Goal: Task Accomplishment & Management: Manage account settings

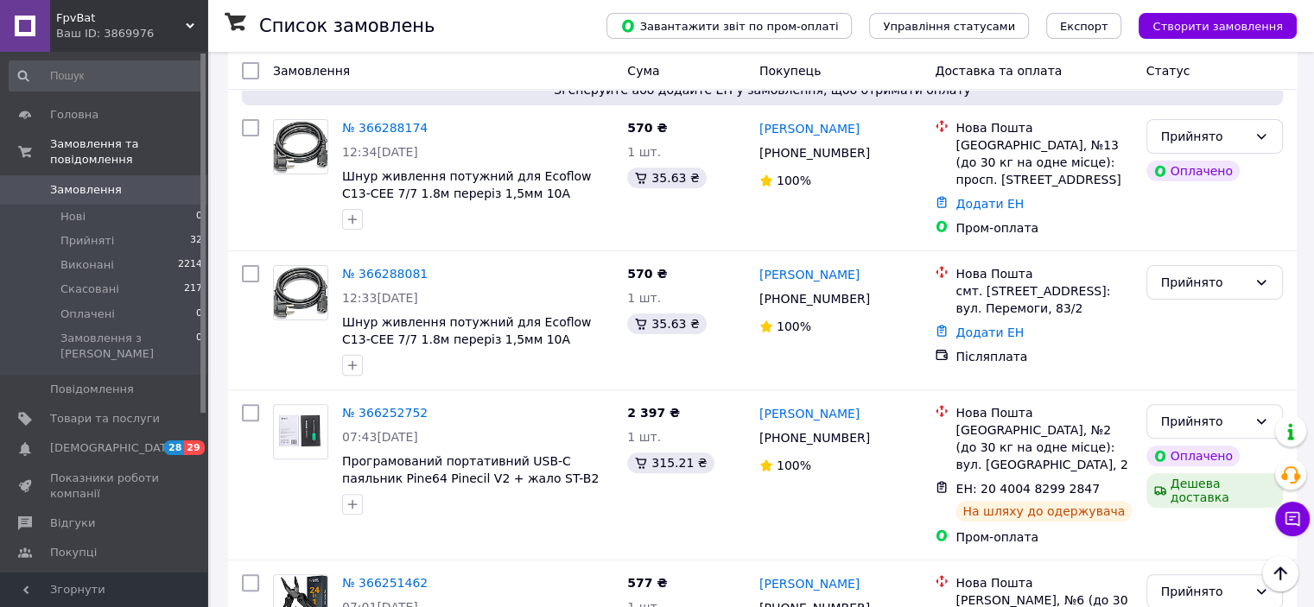
scroll to position [432, 0]
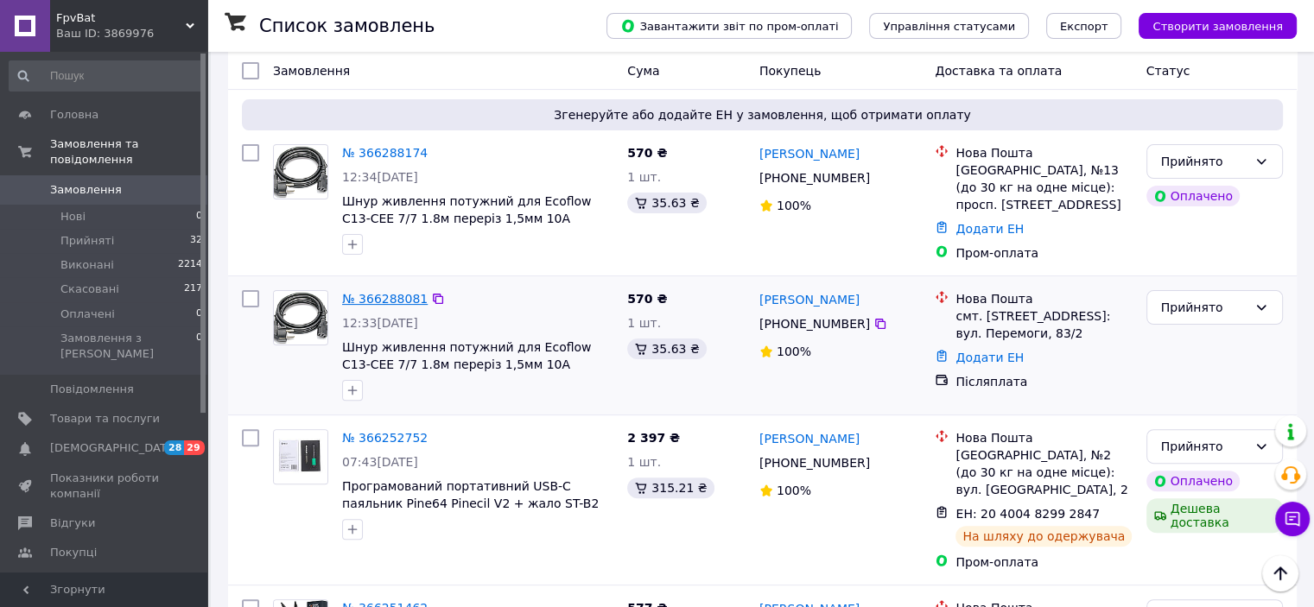
click at [375, 303] on link "№ 366288081" at bounding box center [385, 299] width 86 height 14
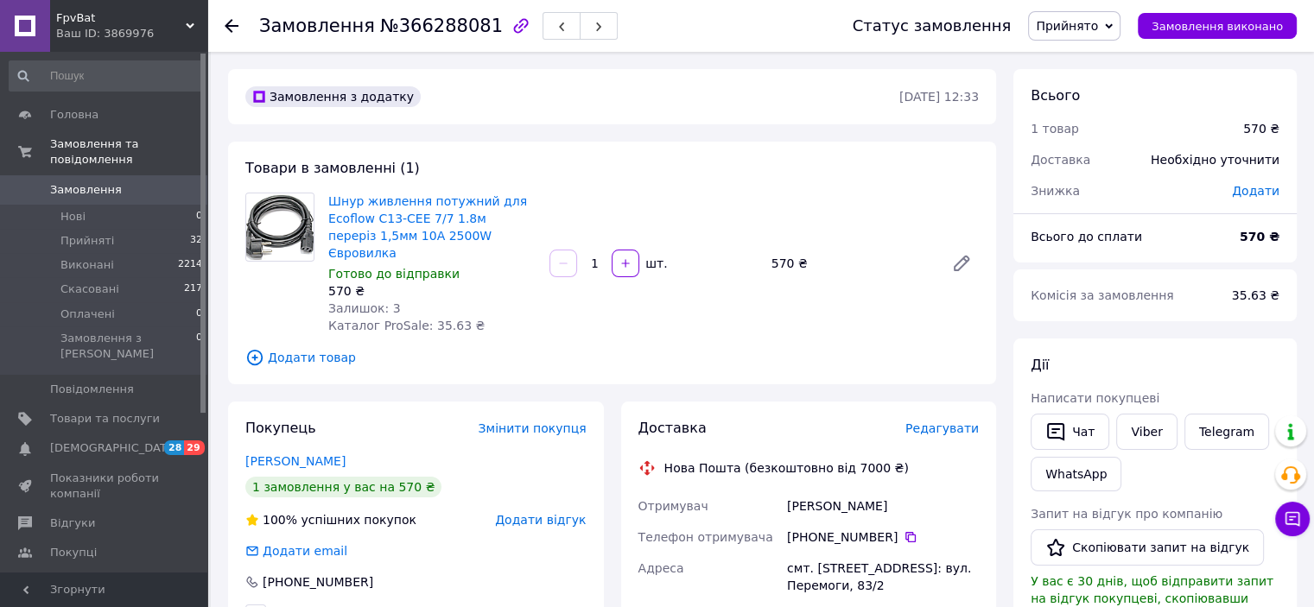
click at [933, 422] on span "Редагувати" at bounding box center [941, 429] width 73 height 14
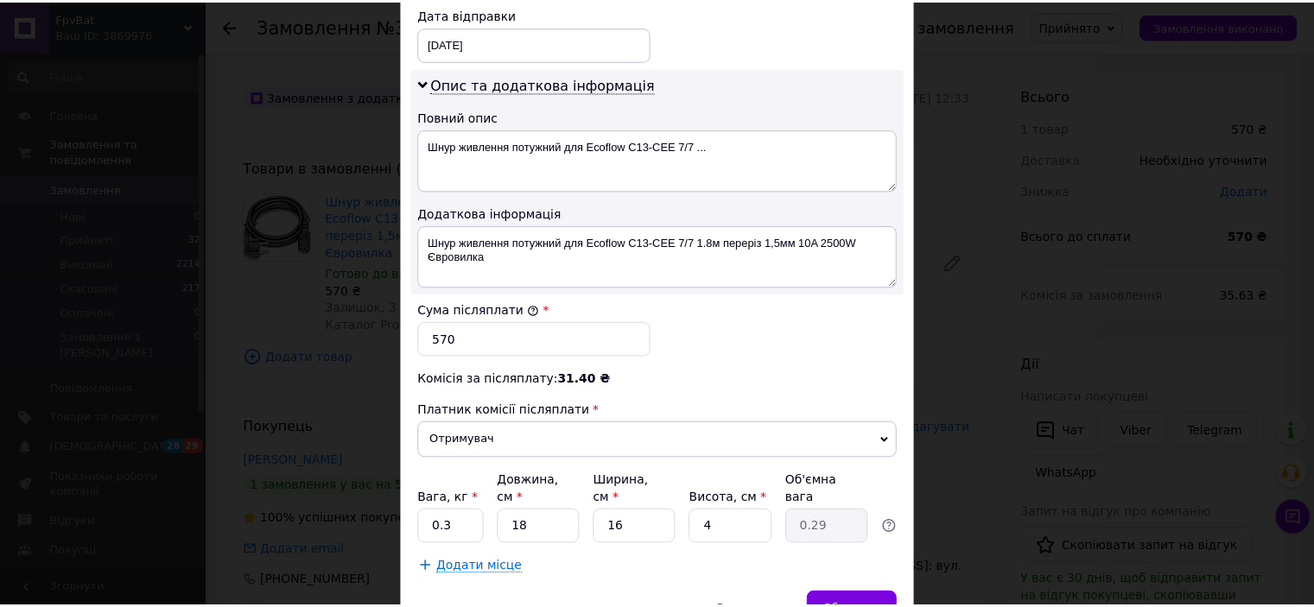
scroll to position [916, 0]
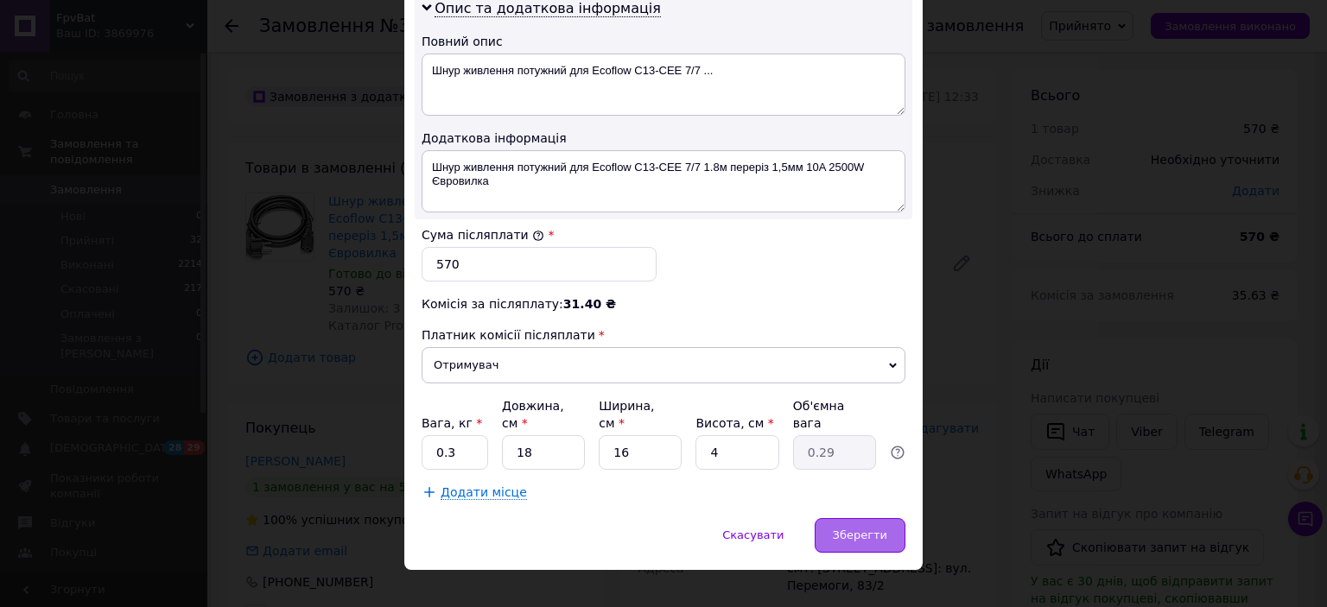
click at [855, 529] on span "Зберегти" at bounding box center [860, 535] width 54 height 13
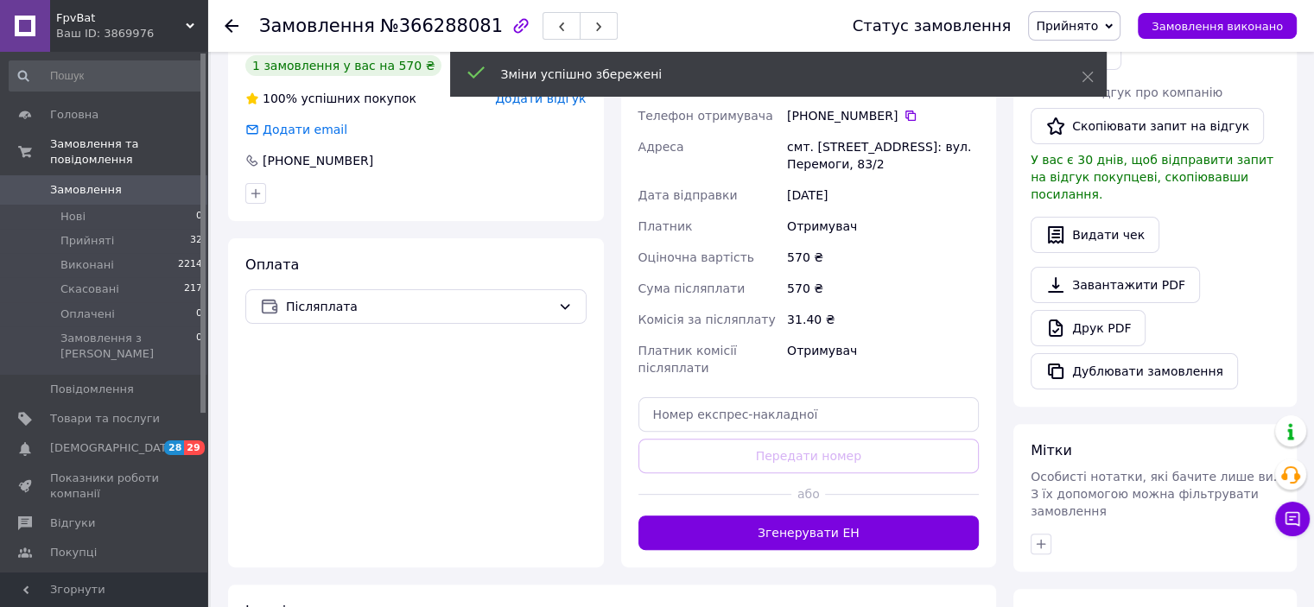
scroll to position [432, 0]
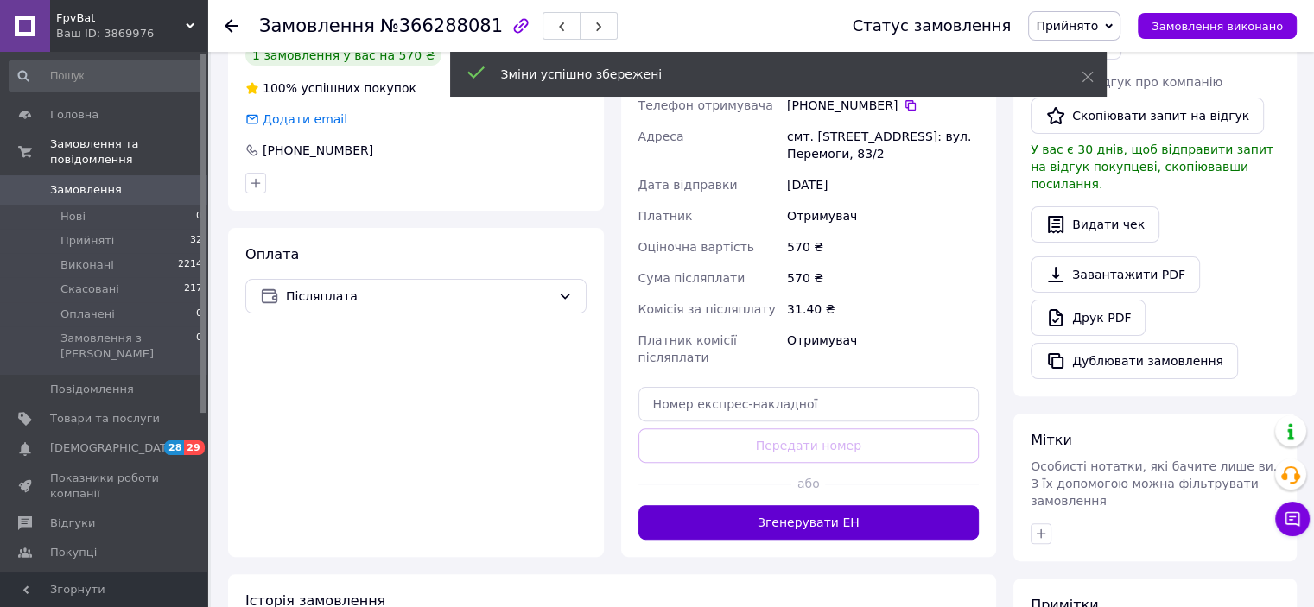
click at [821, 508] on button "Згенерувати ЕН" at bounding box center [808, 522] width 341 height 35
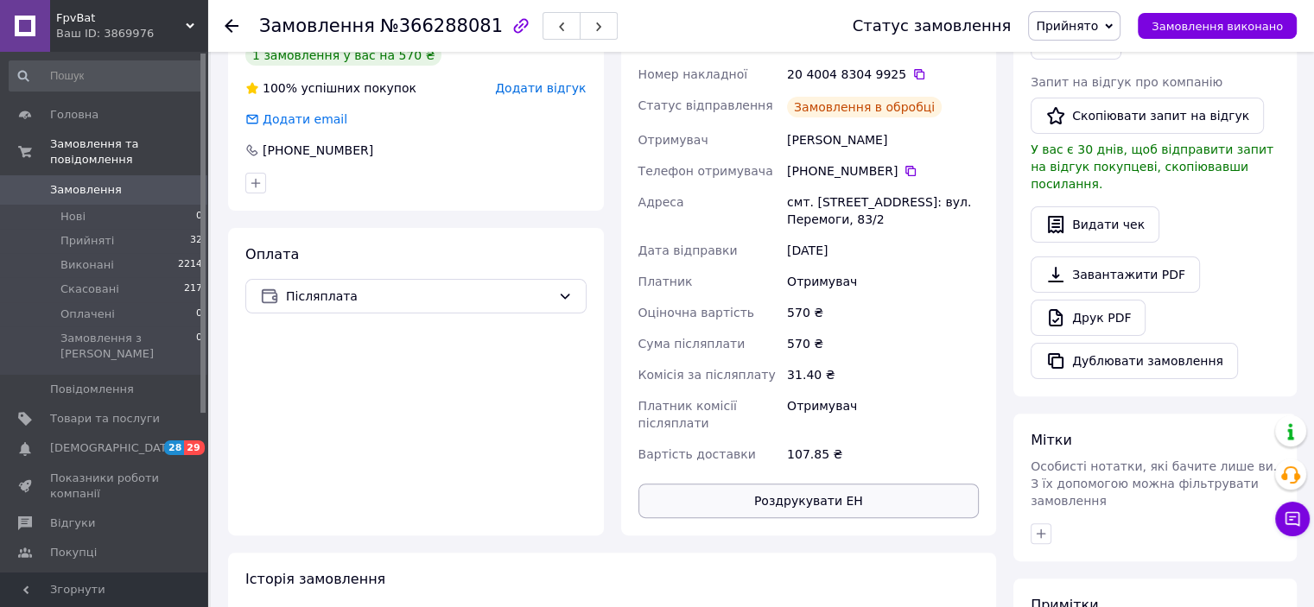
click at [807, 486] on button "Роздрукувати ЕН" at bounding box center [808, 501] width 341 height 35
drag, startPoint x: 1055, startPoint y: 101, endPoint x: 959, endPoint y: 181, distance: 125.1
click at [1034, 118] on button "Скопіювати запит на відгук" at bounding box center [1147, 116] width 233 height 36
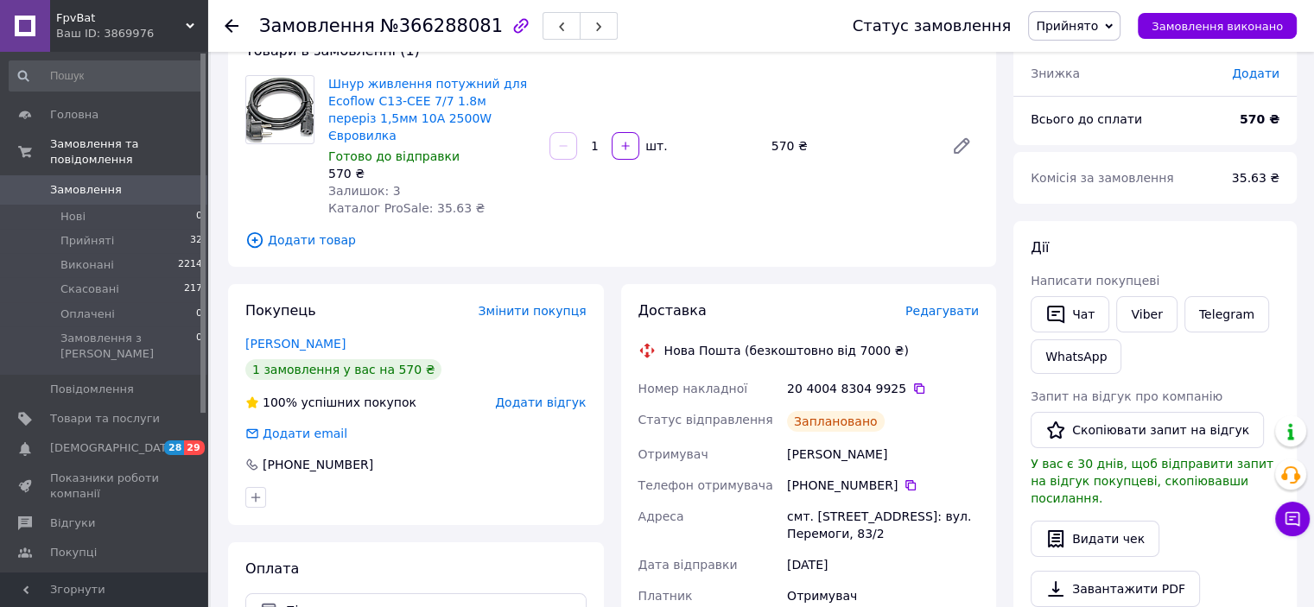
scroll to position [86, 0]
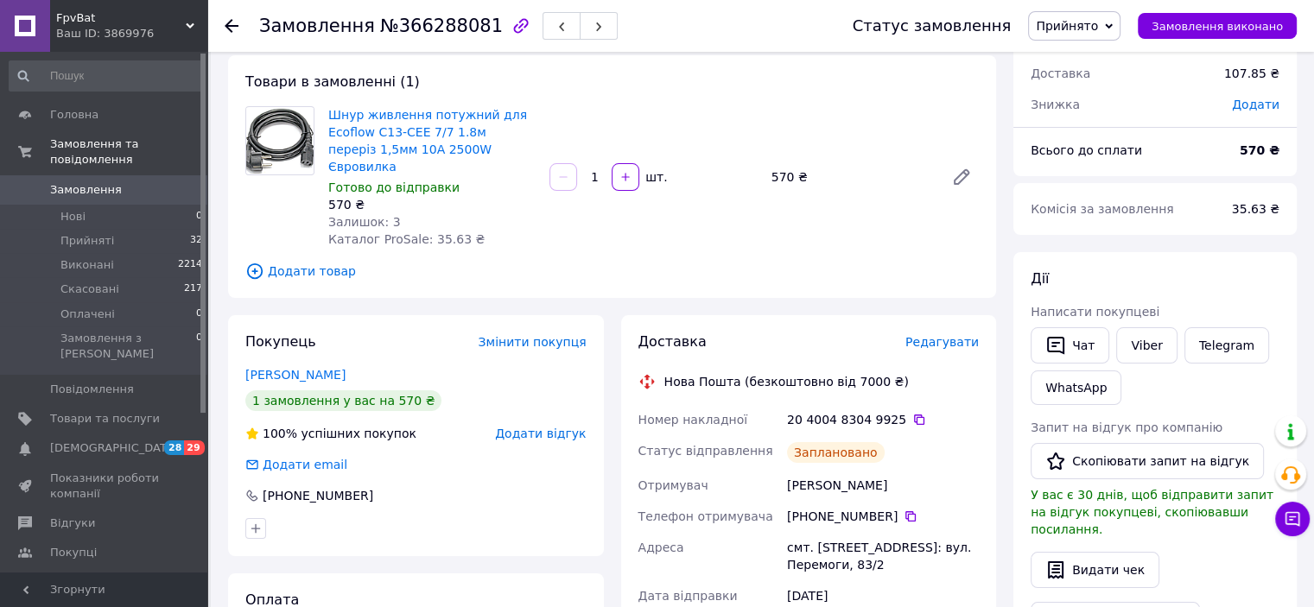
click at [232, 24] on use at bounding box center [232, 26] width 14 height 14
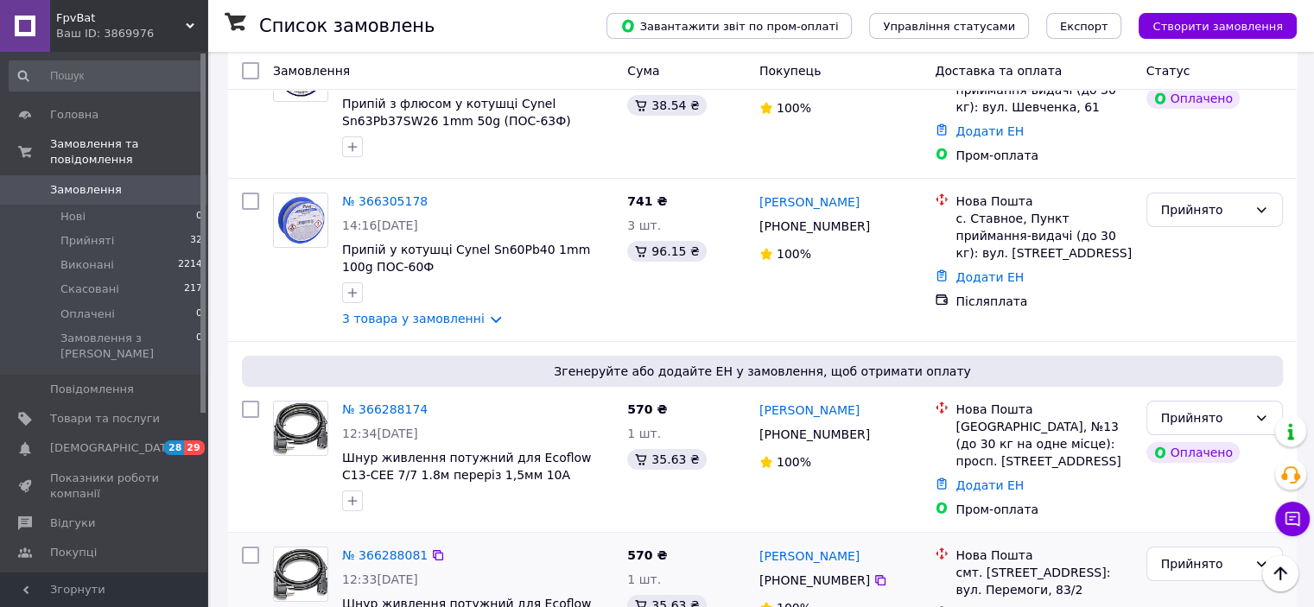
scroll to position [173, 0]
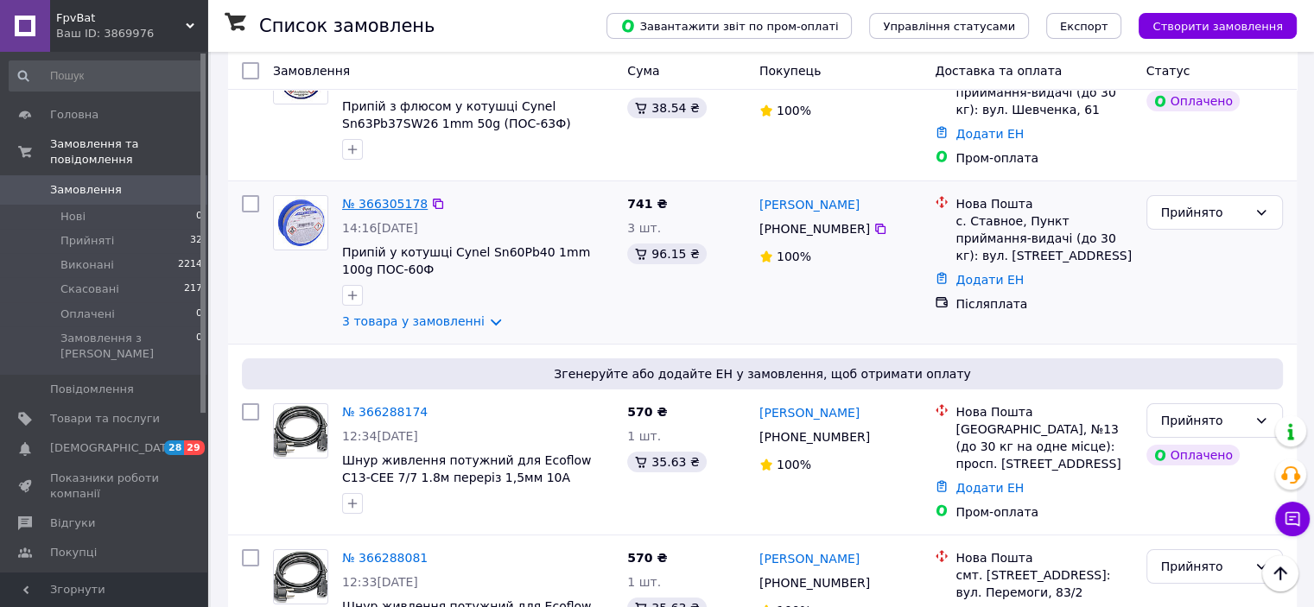
click at [375, 206] on link "№ 366305178" at bounding box center [385, 204] width 86 height 14
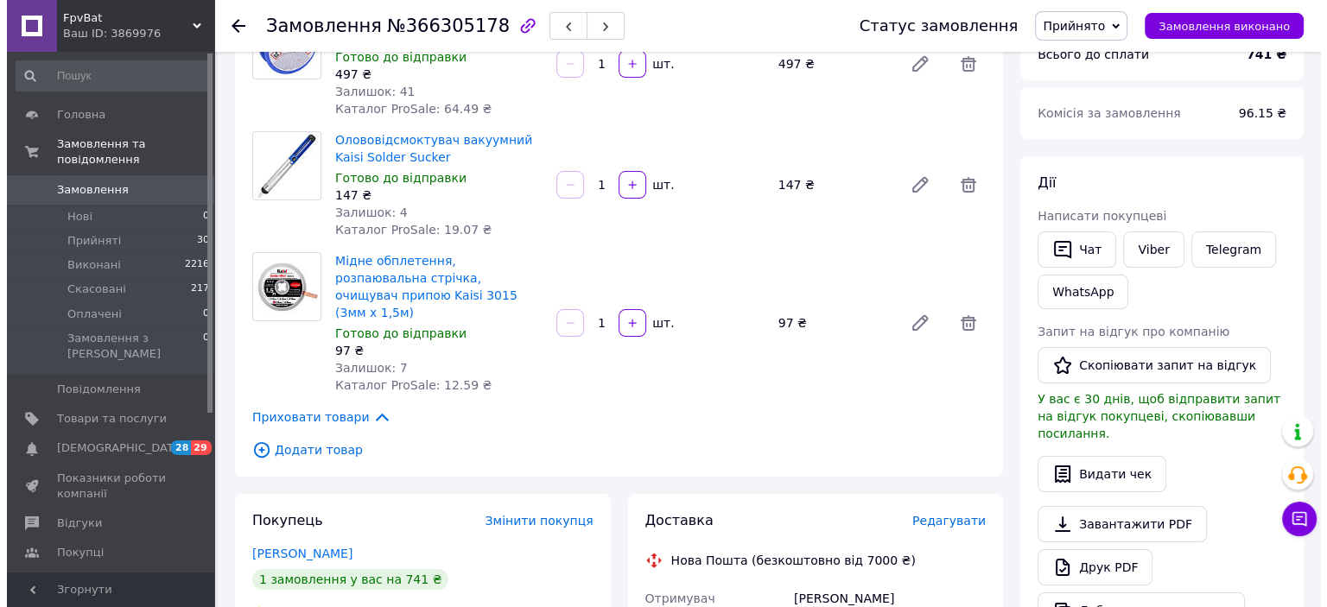
scroll to position [346, 0]
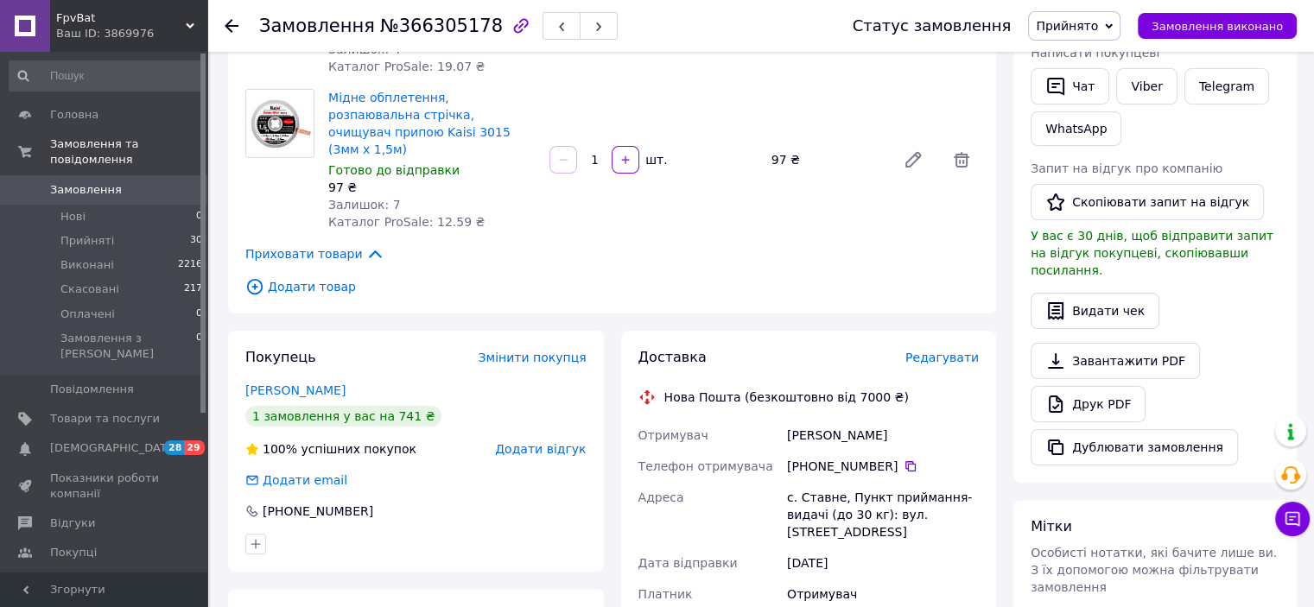
click at [964, 351] on span "Редагувати" at bounding box center [941, 358] width 73 height 14
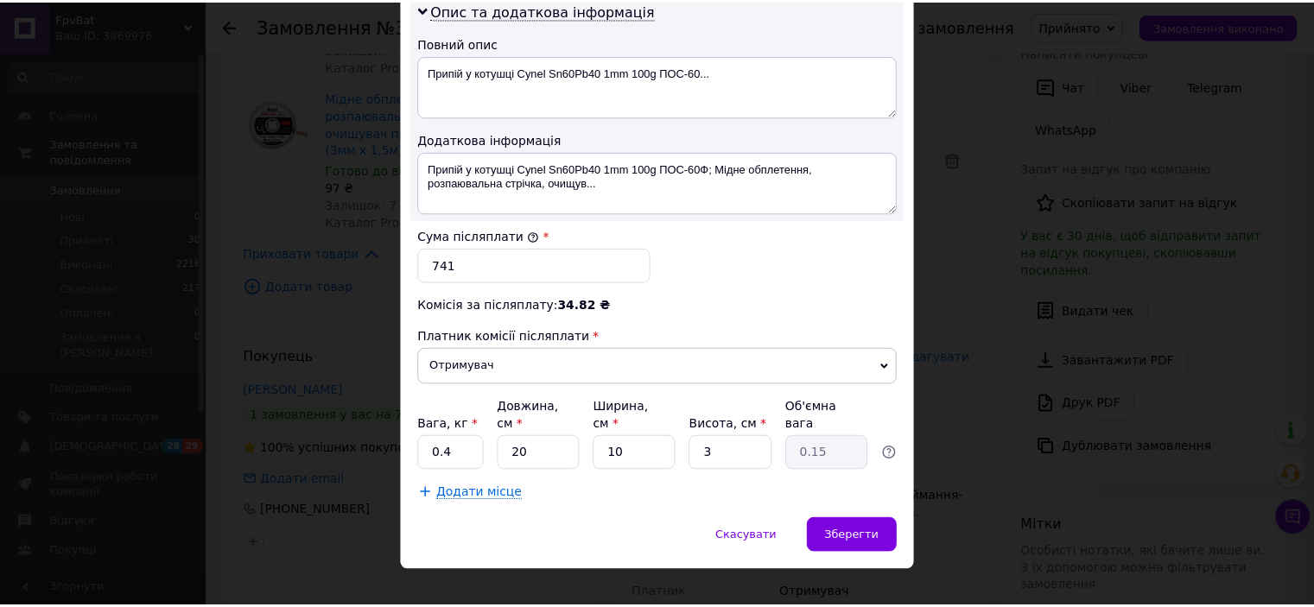
scroll to position [916, 0]
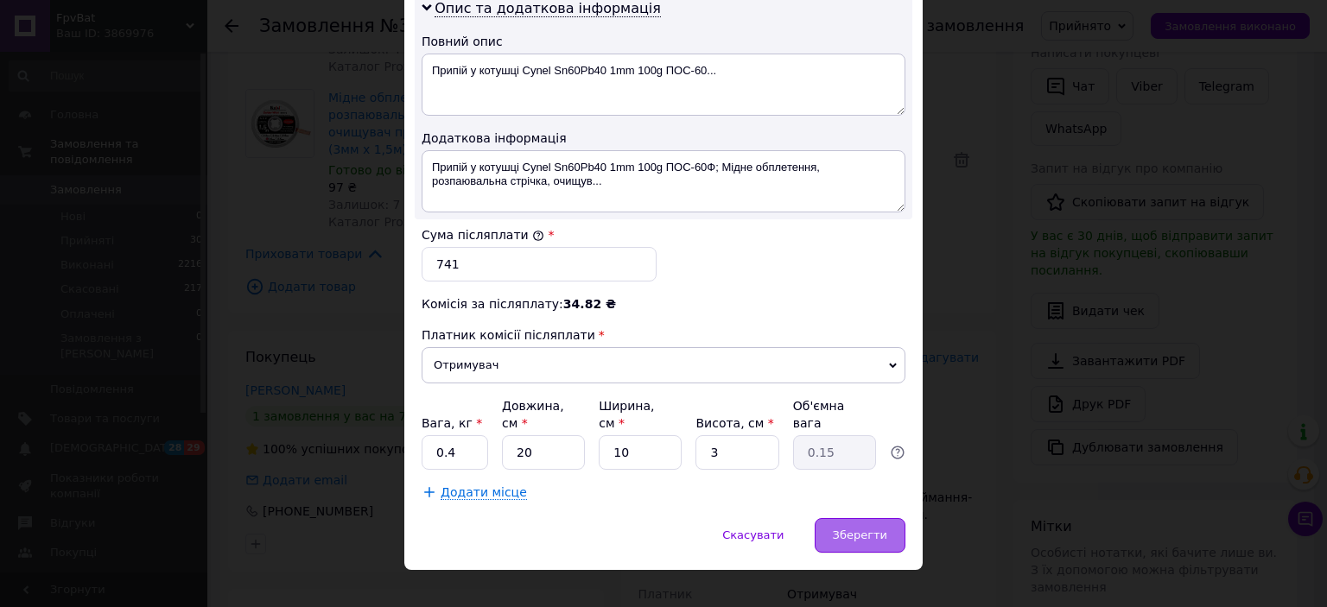
click at [852, 529] on span "Зберегти" at bounding box center [860, 535] width 54 height 13
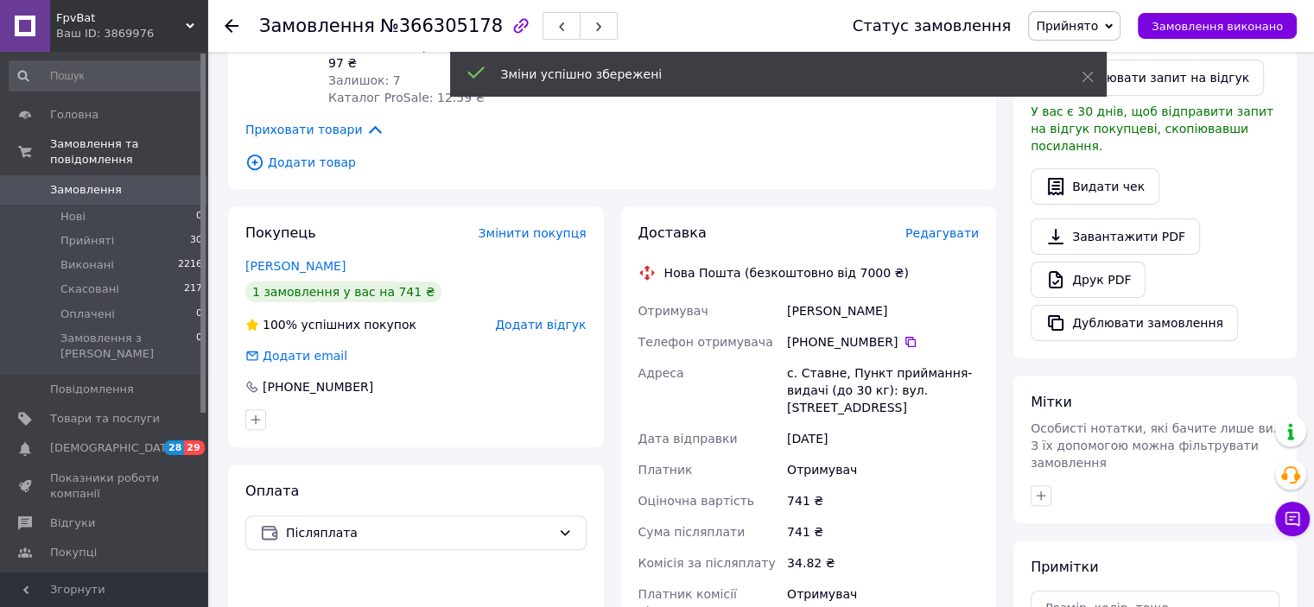
scroll to position [778, 0]
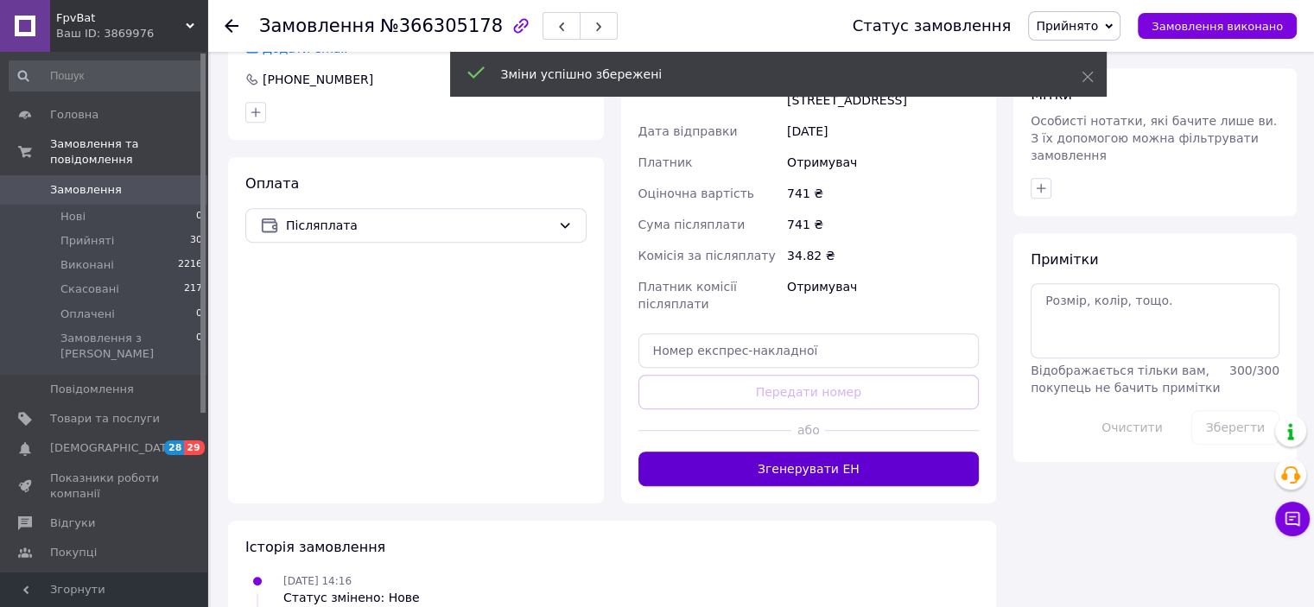
click at [810, 456] on button "Згенерувати ЕН" at bounding box center [808, 469] width 341 height 35
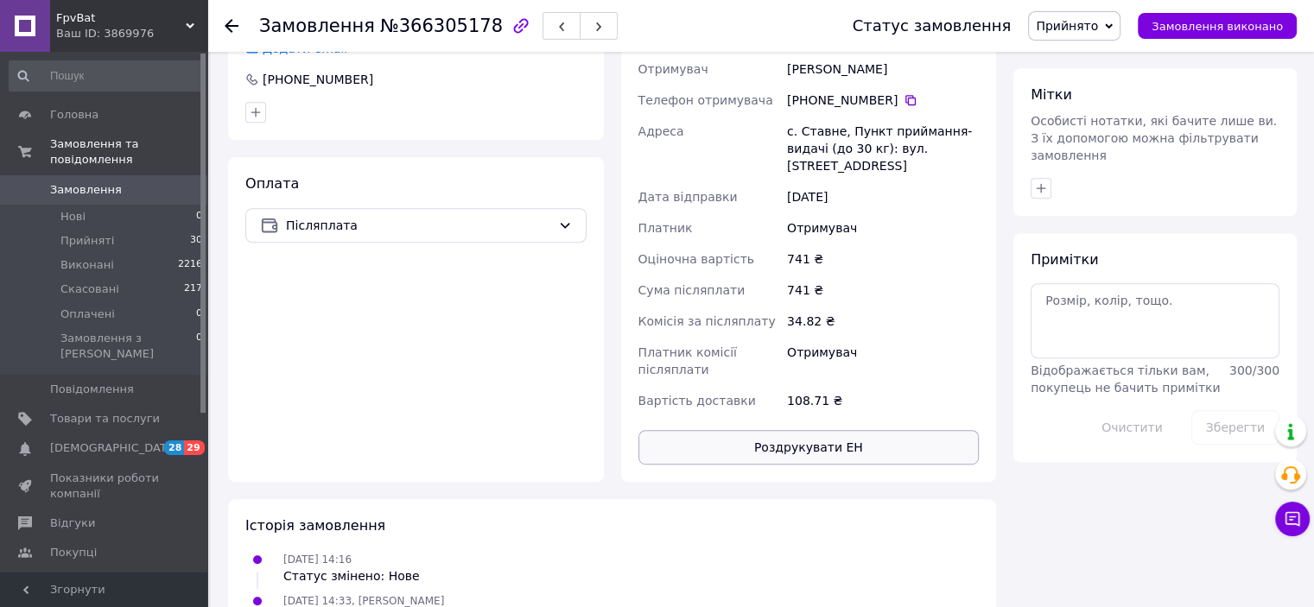
click at [791, 433] on button "Роздрукувати ЕН" at bounding box center [808, 447] width 341 height 35
click at [233, 22] on icon at bounding box center [232, 26] width 14 height 14
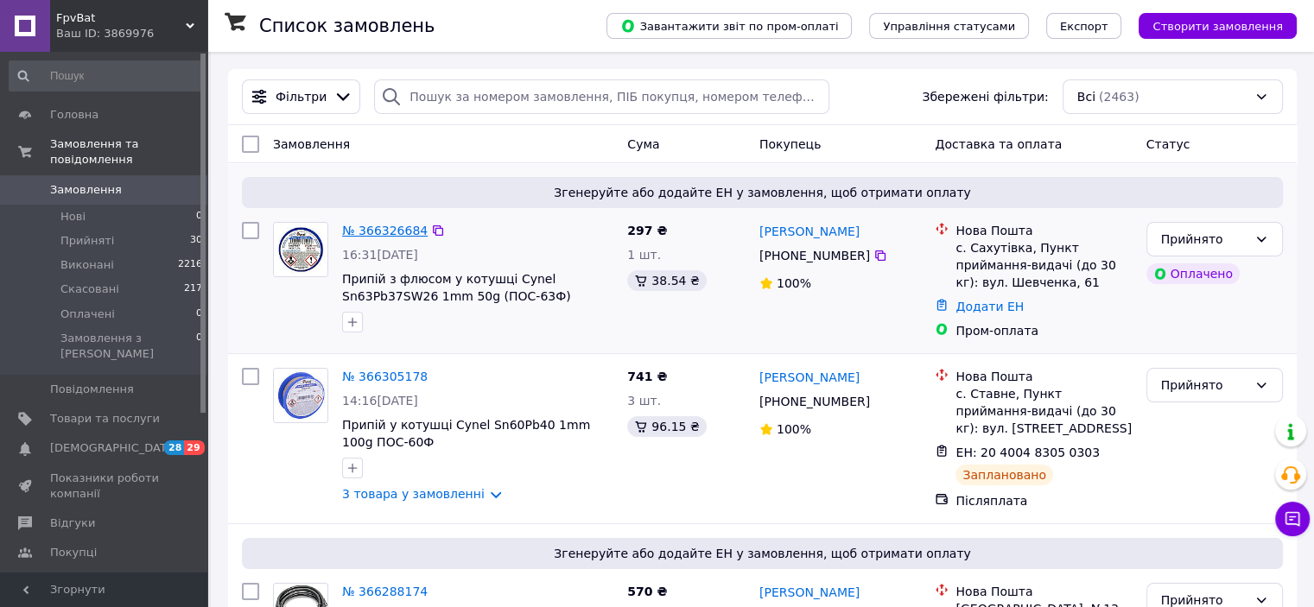
click at [394, 231] on link "№ 366326684" at bounding box center [385, 231] width 86 height 14
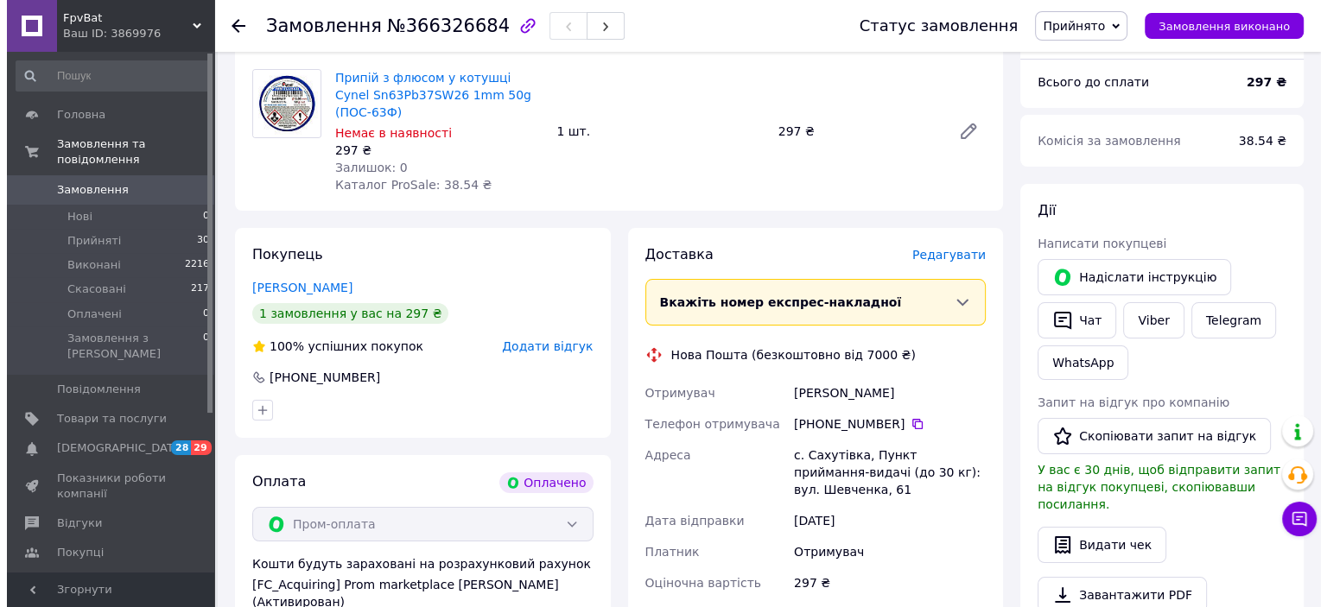
scroll to position [173, 0]
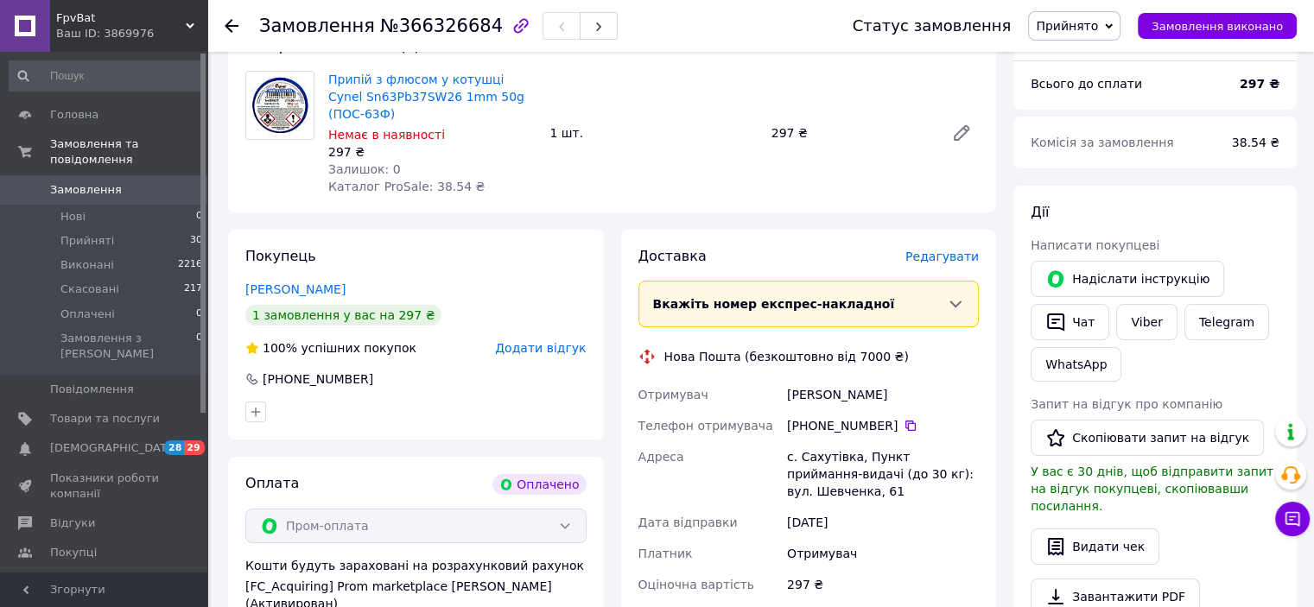
click at [950, 250] on span "Редагувати" at bounding box center [941, 257] width 73 height 14
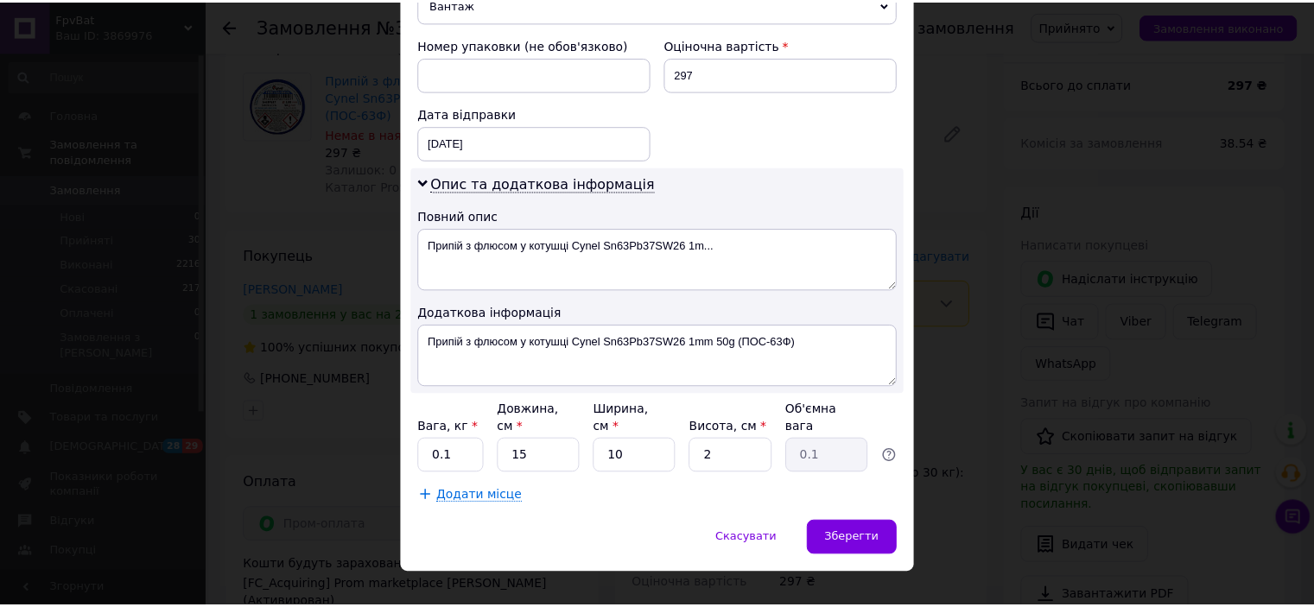
scroll to position [745, 0]
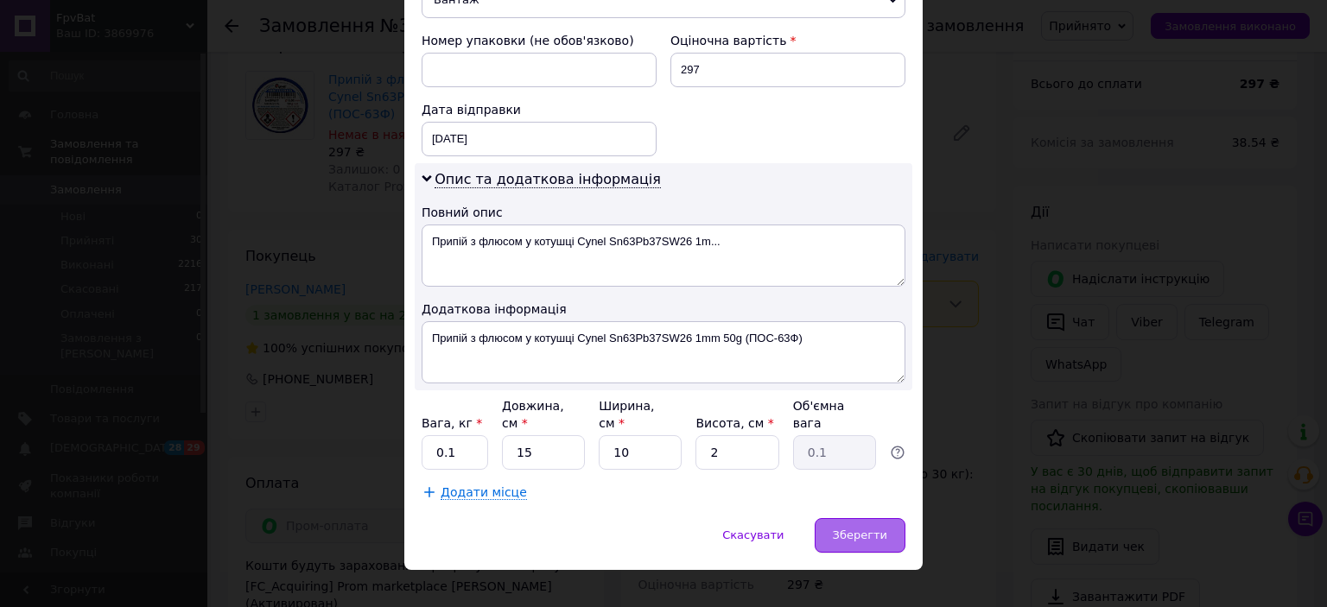
click at [870, 529] on span "Зберегти" at bounding box center [860, 535] width 54 height 13
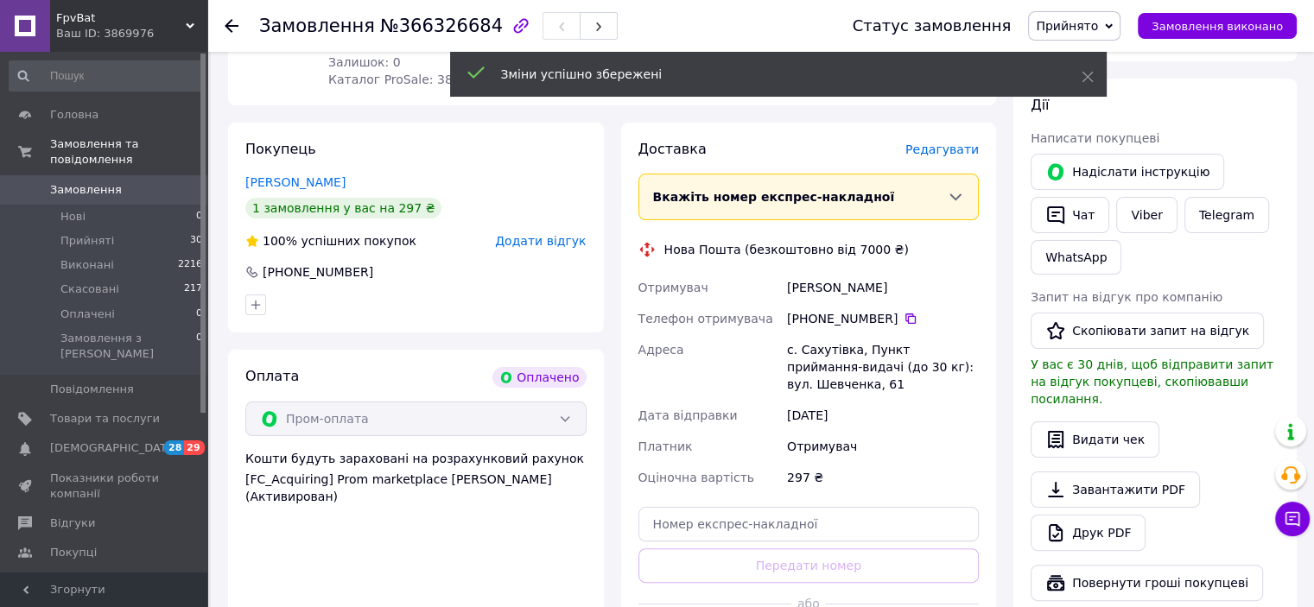
scroll to position [432, 0]
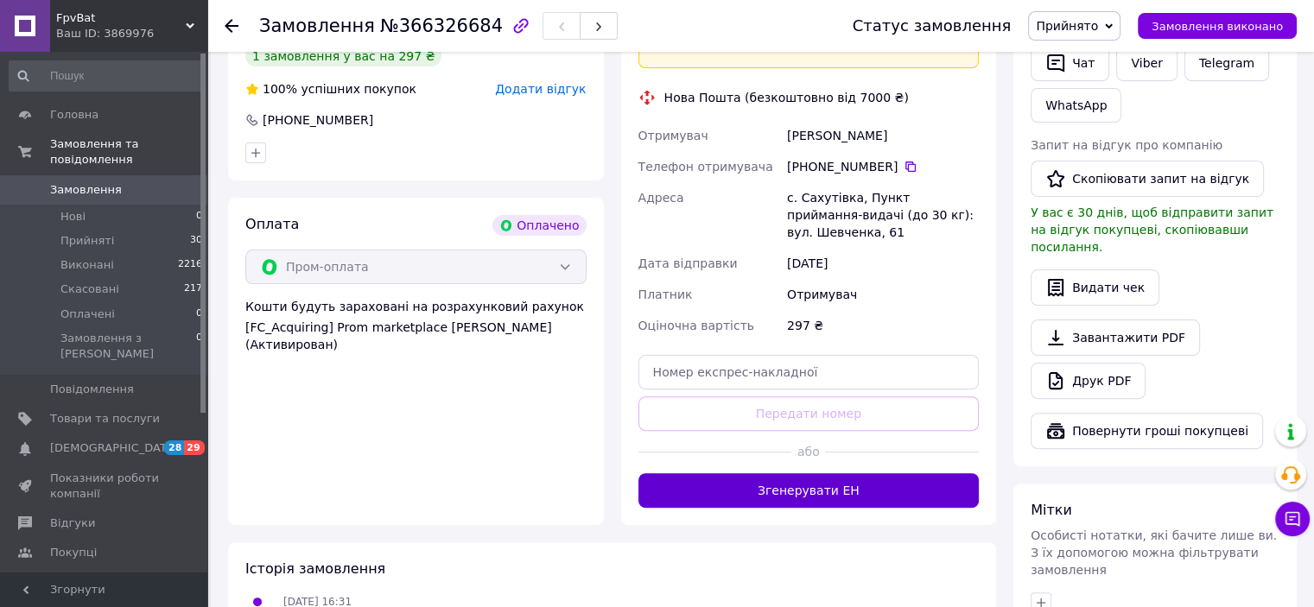
click at [803, 478] on button "Згенерувати ЕН" at bounding box center [808, 490] width 341 height 35
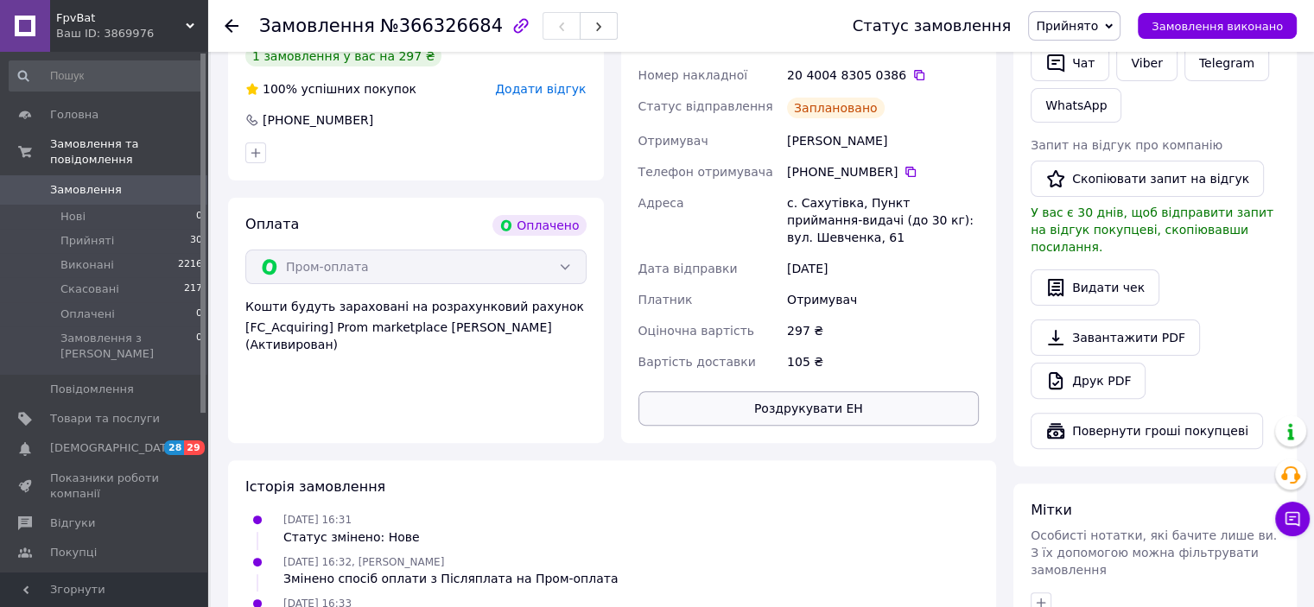
click at [760, 394] on button "Роздрукувати ЕН" at bounding box center [808, 408] width 341 height 35
click at [232, 23] on icon at bounding box center [232, 26] width 14 height 14
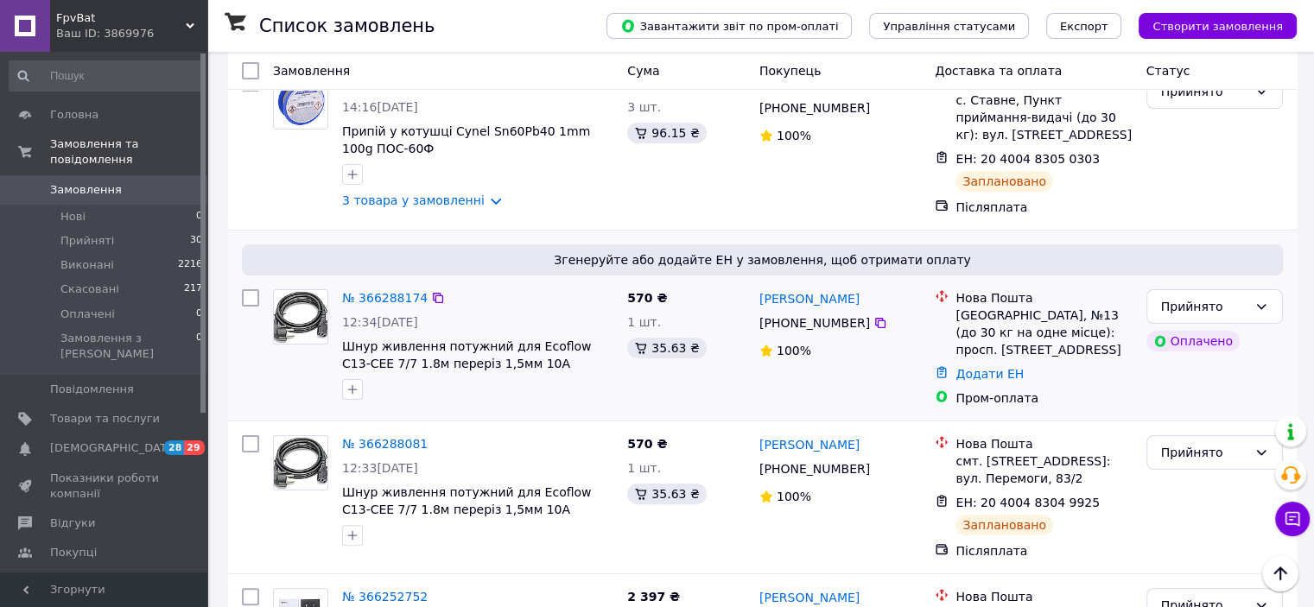
scroll to position [346, 0]
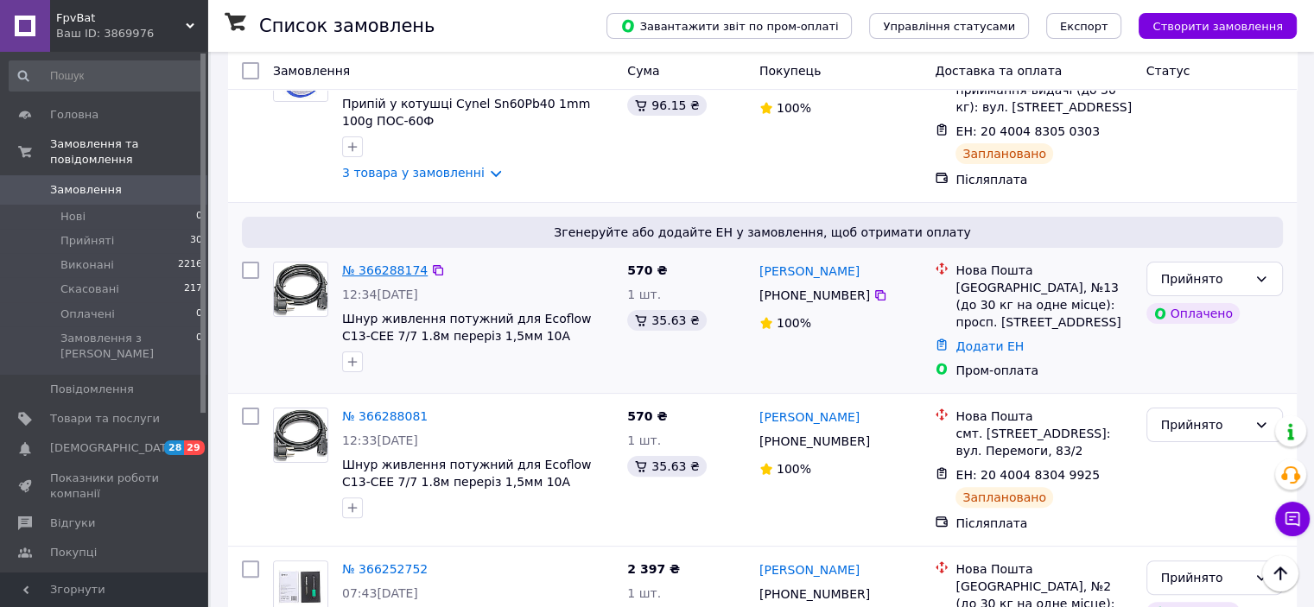
click at [390, 273] on link "№ 366288174" at bounding box center [385, 271] width 86 height 14
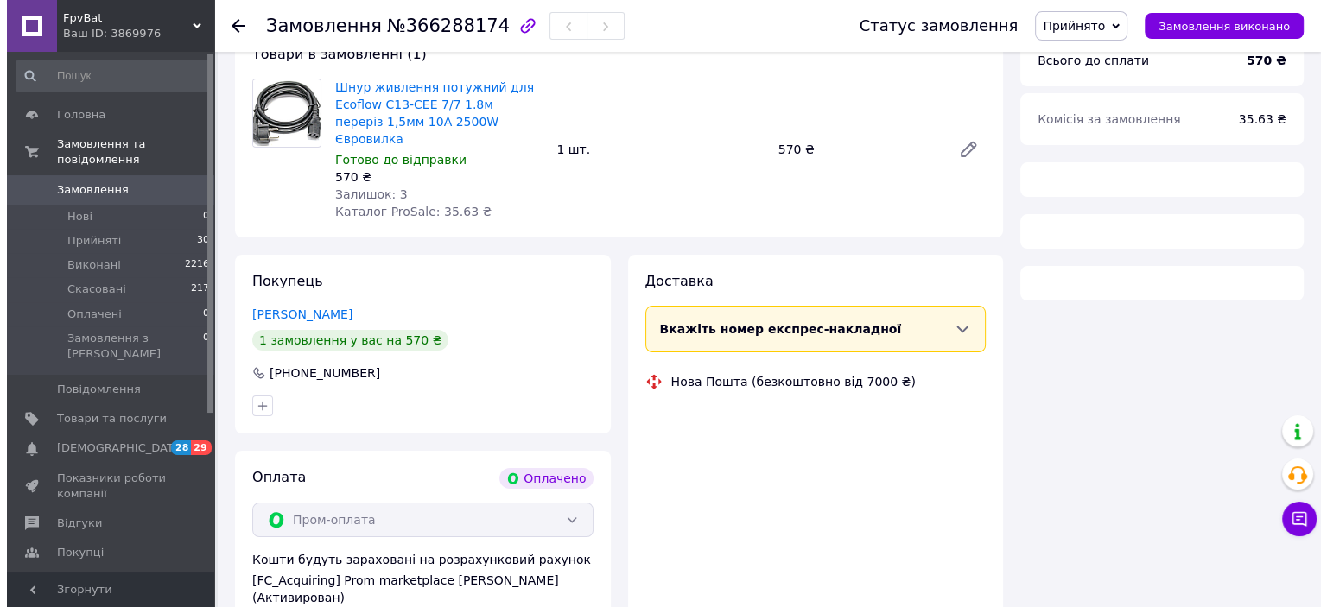
scroll to position [346, 0]
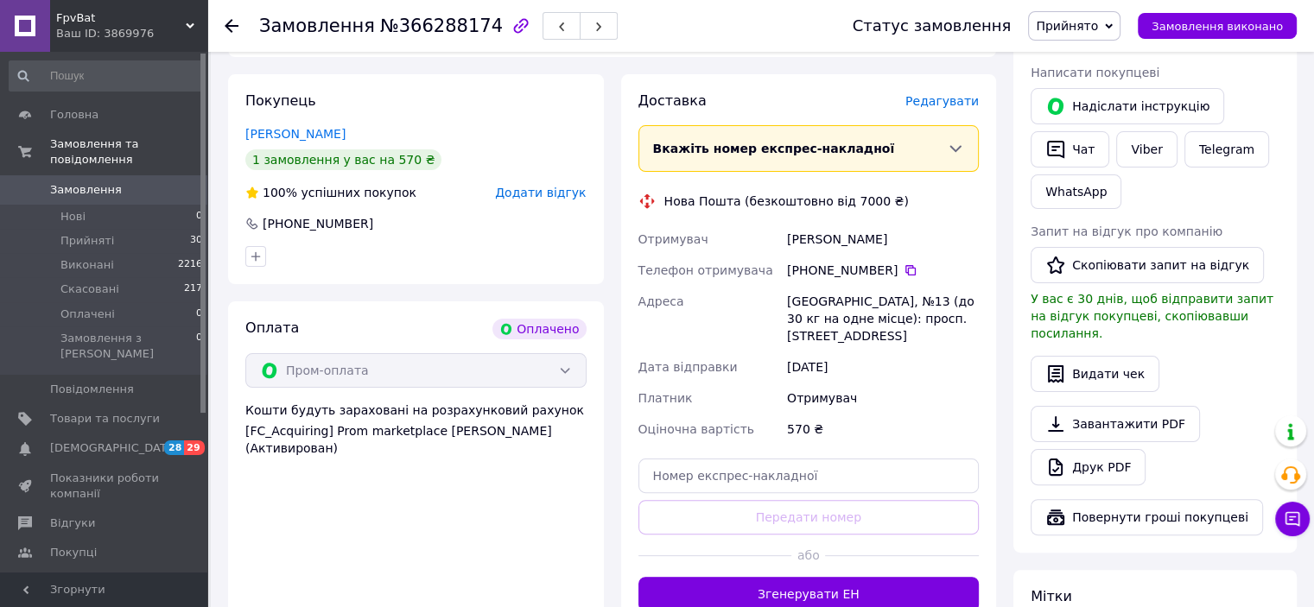
click at [950, 94] on span "Редагувати" at bounding box center [941, 101] width 73 height 14
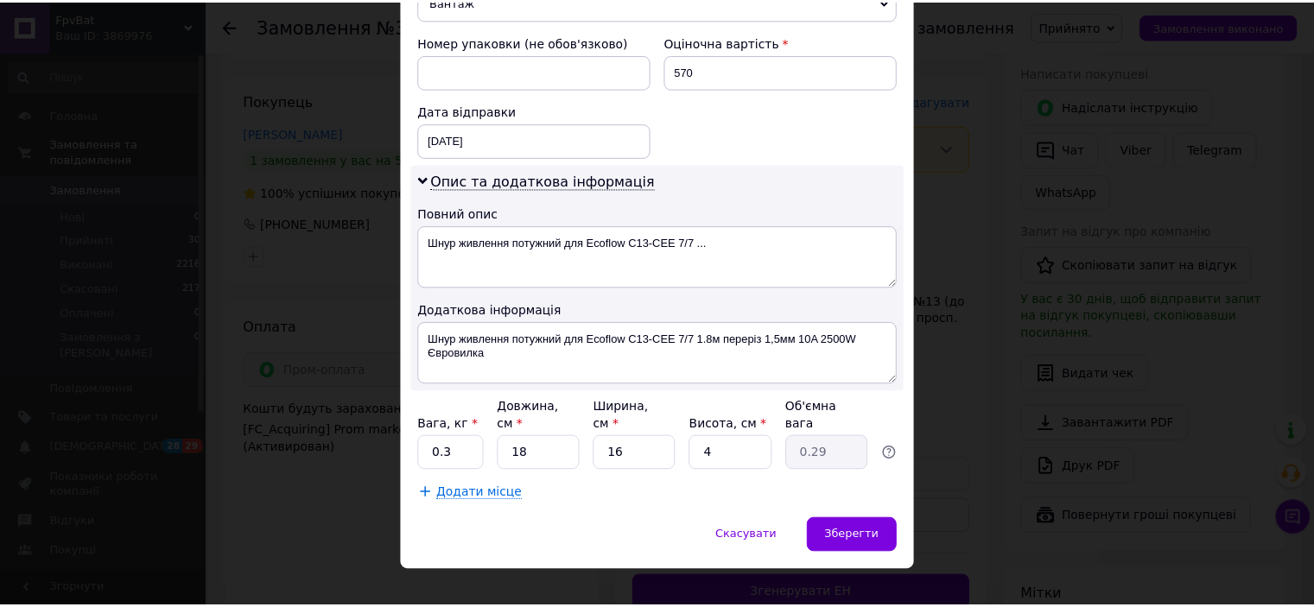
scroll to position [745, 0]
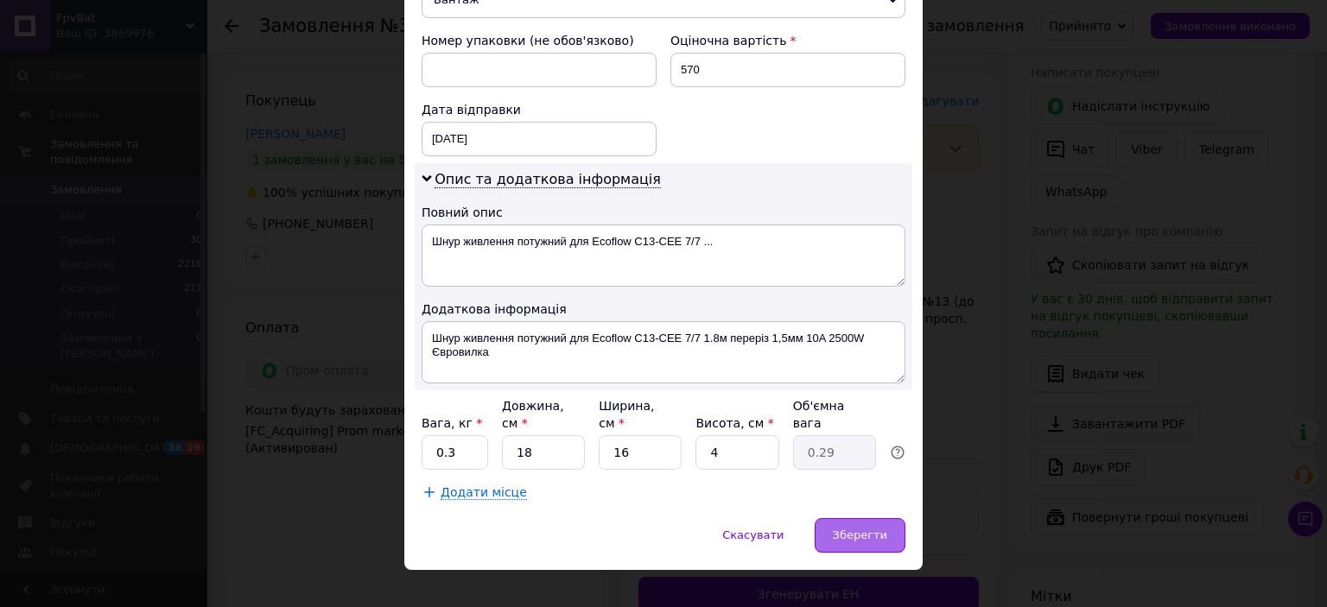
click at [844, 529] on span "Зберегти" at bounding box center [860, 535] width 54 height 13
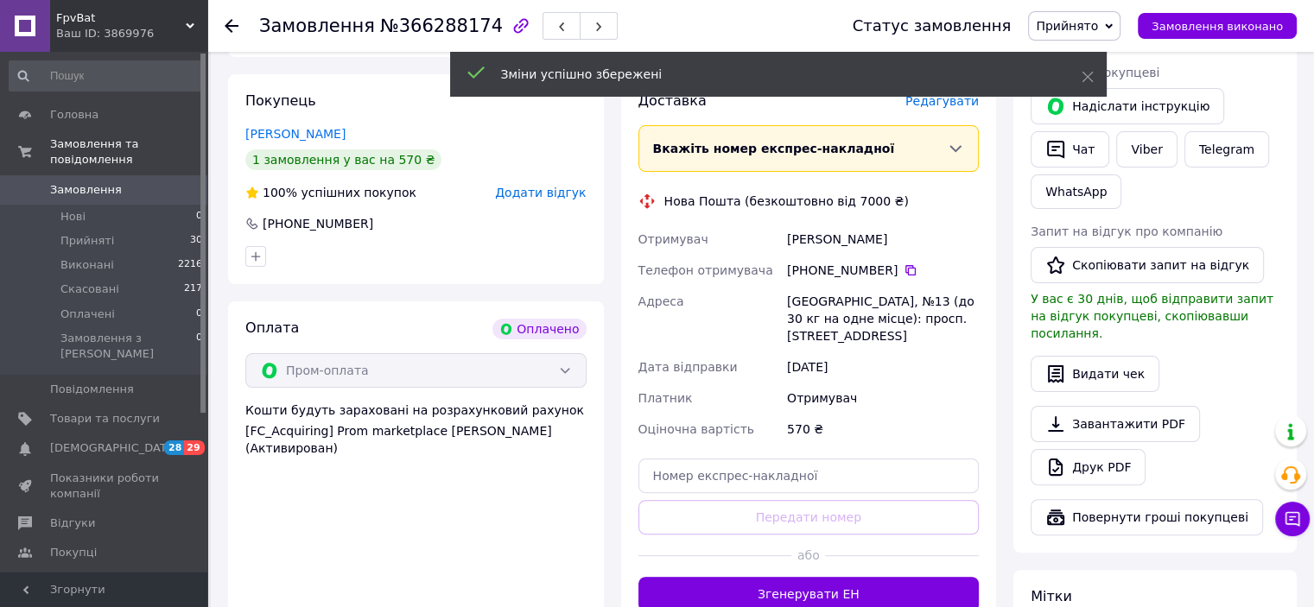
click at [810, 577] on button "Згенерувати ЕН" at bounding box center [808, 594] width 341 height 35
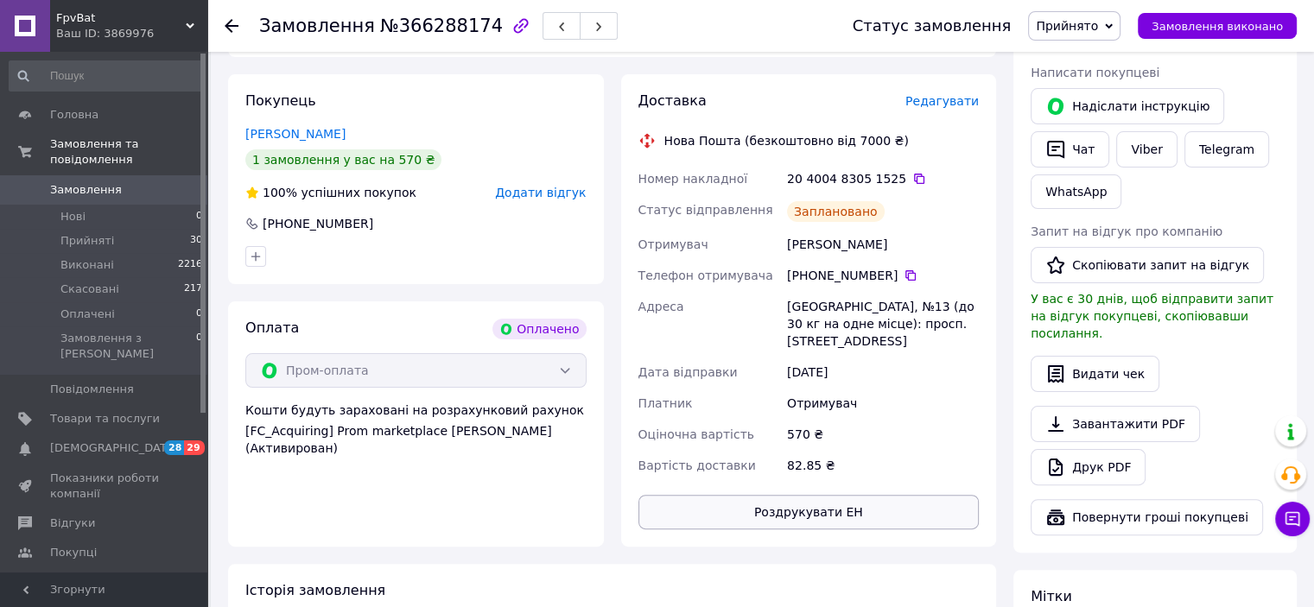
click at [798, 497] on button "Роздрукувати ЕН" at bounding box center [808, 512] width 341 height 35
